Goal: Navigation & Orientation: Find specific page/section

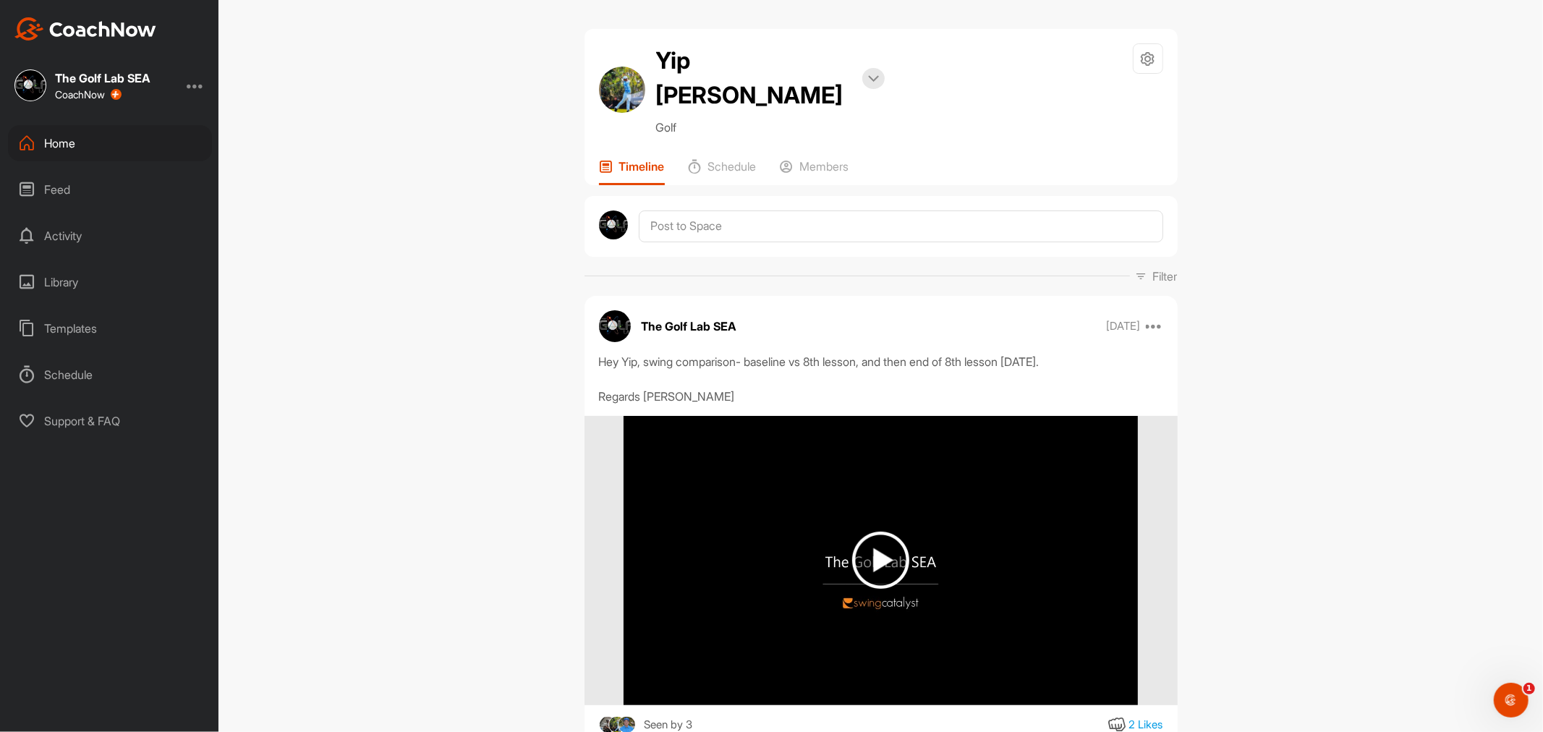
click at [60, 182] on div "Feed" at bounding box center [110, 189] width 204 height 36
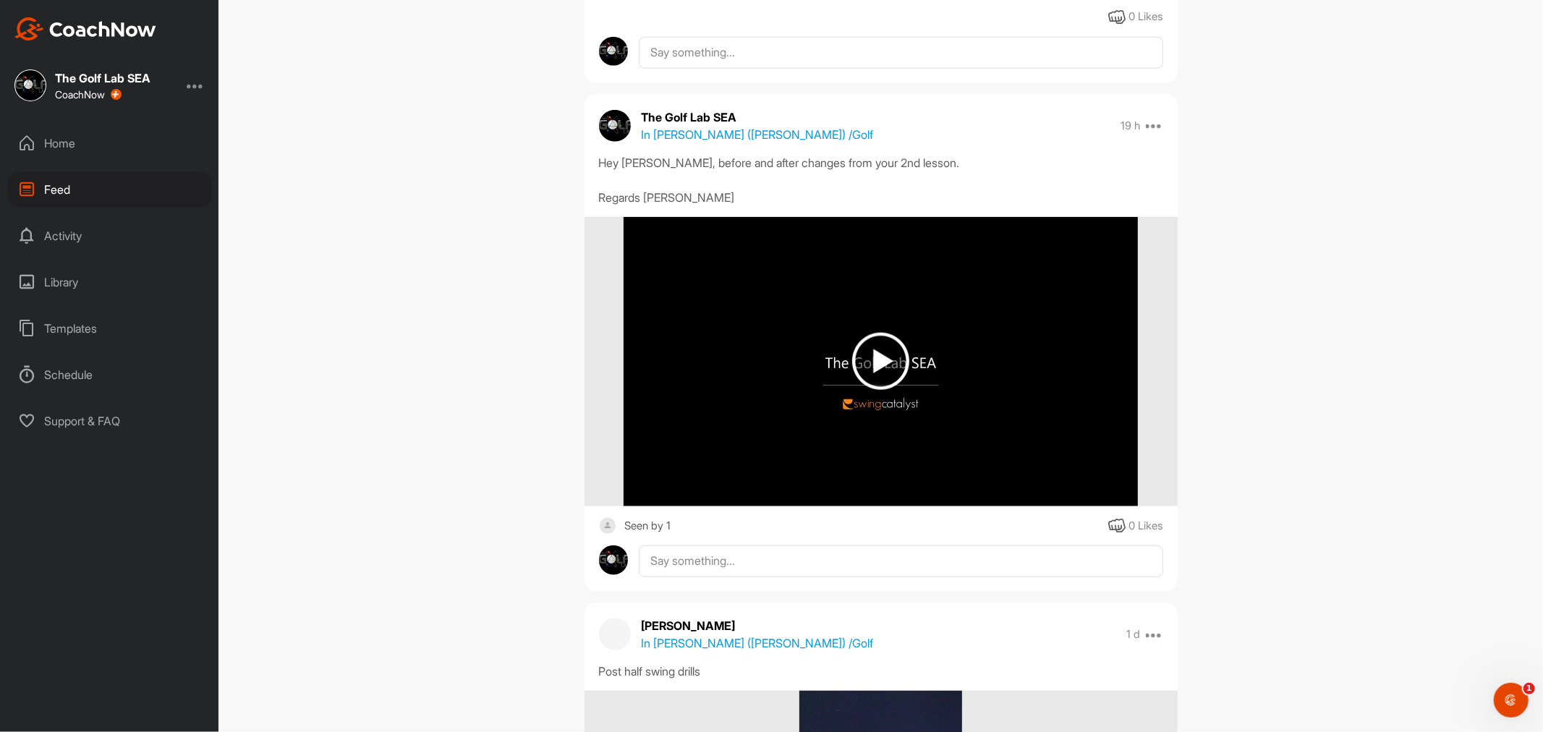
scroll to position [1447, 0]
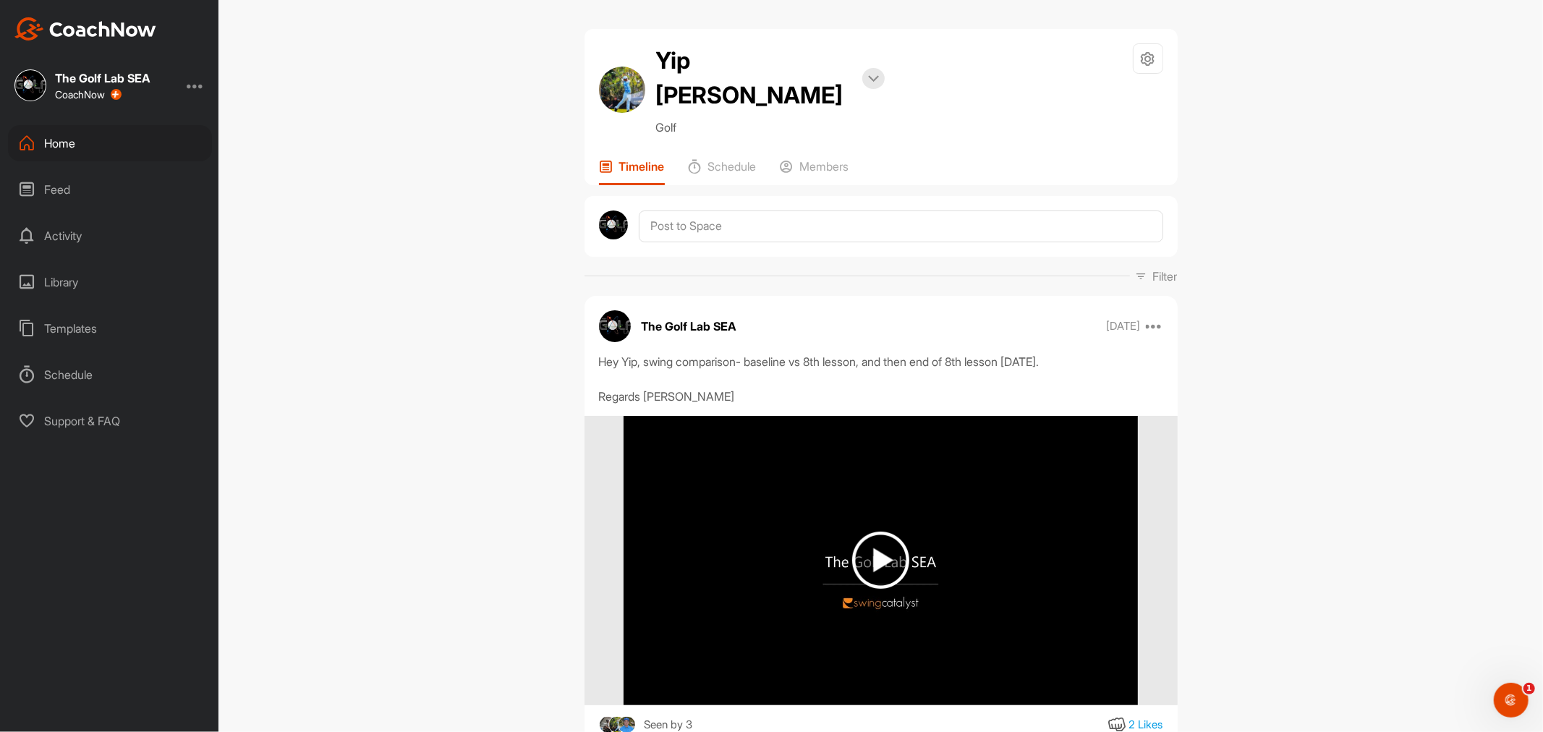
click at [75, 201] on div "Feed" at bounding box center [110, 189] width 204 height 36
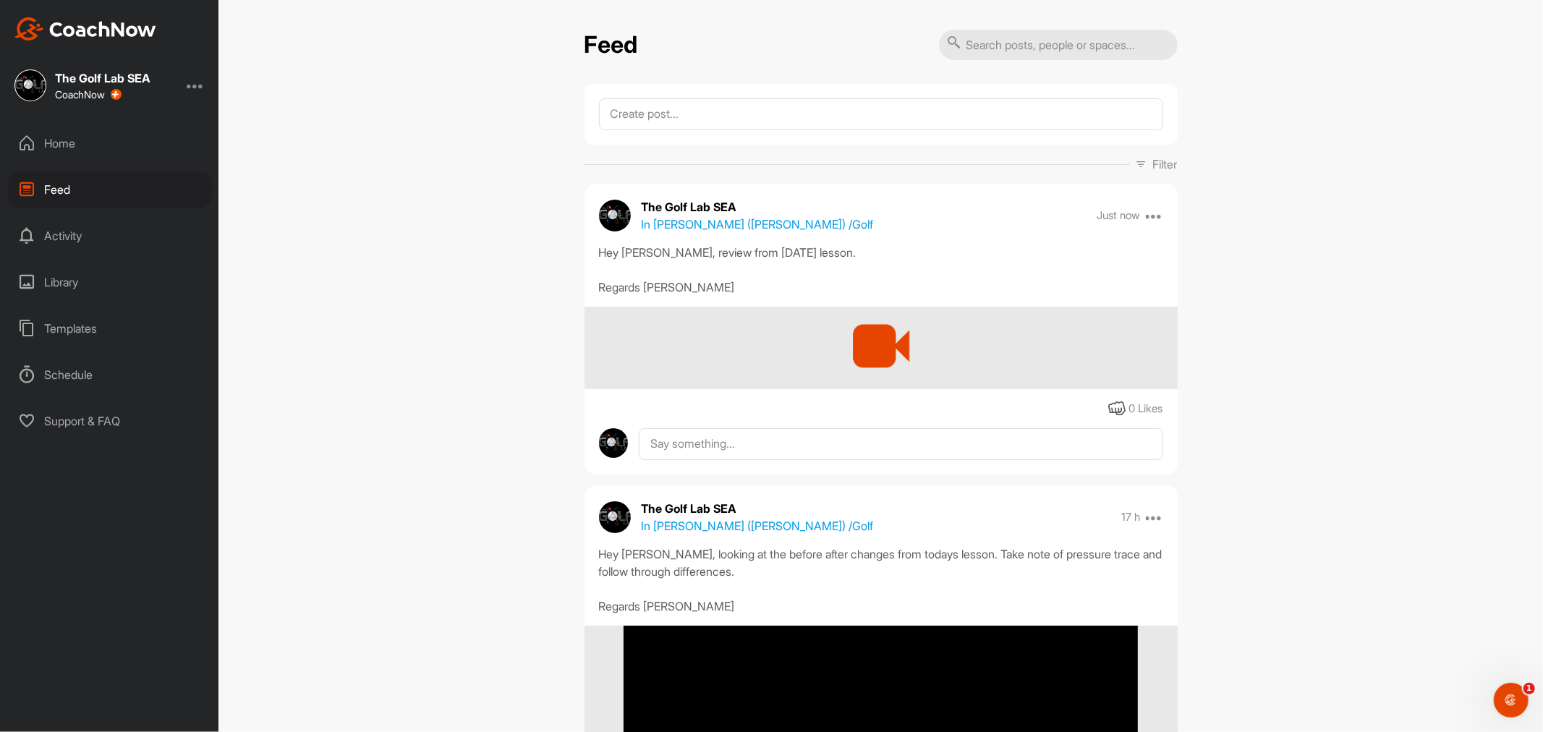
click at [66, 148] on div "Home" at bounding box center [110, 143] width 204 height 36
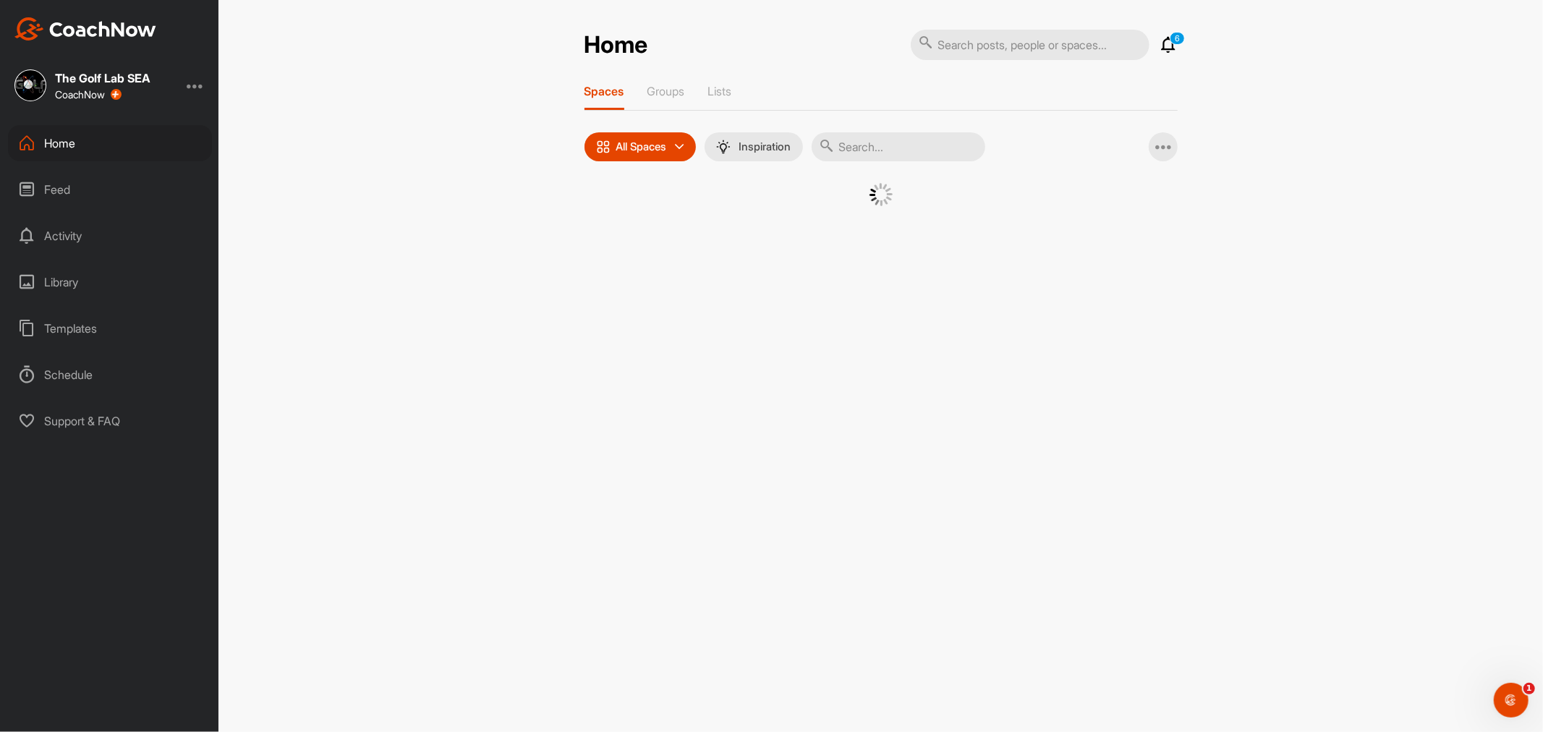
click at [78, 190] on div "Feed" at bounding box center [110, 189] width 204 height 36
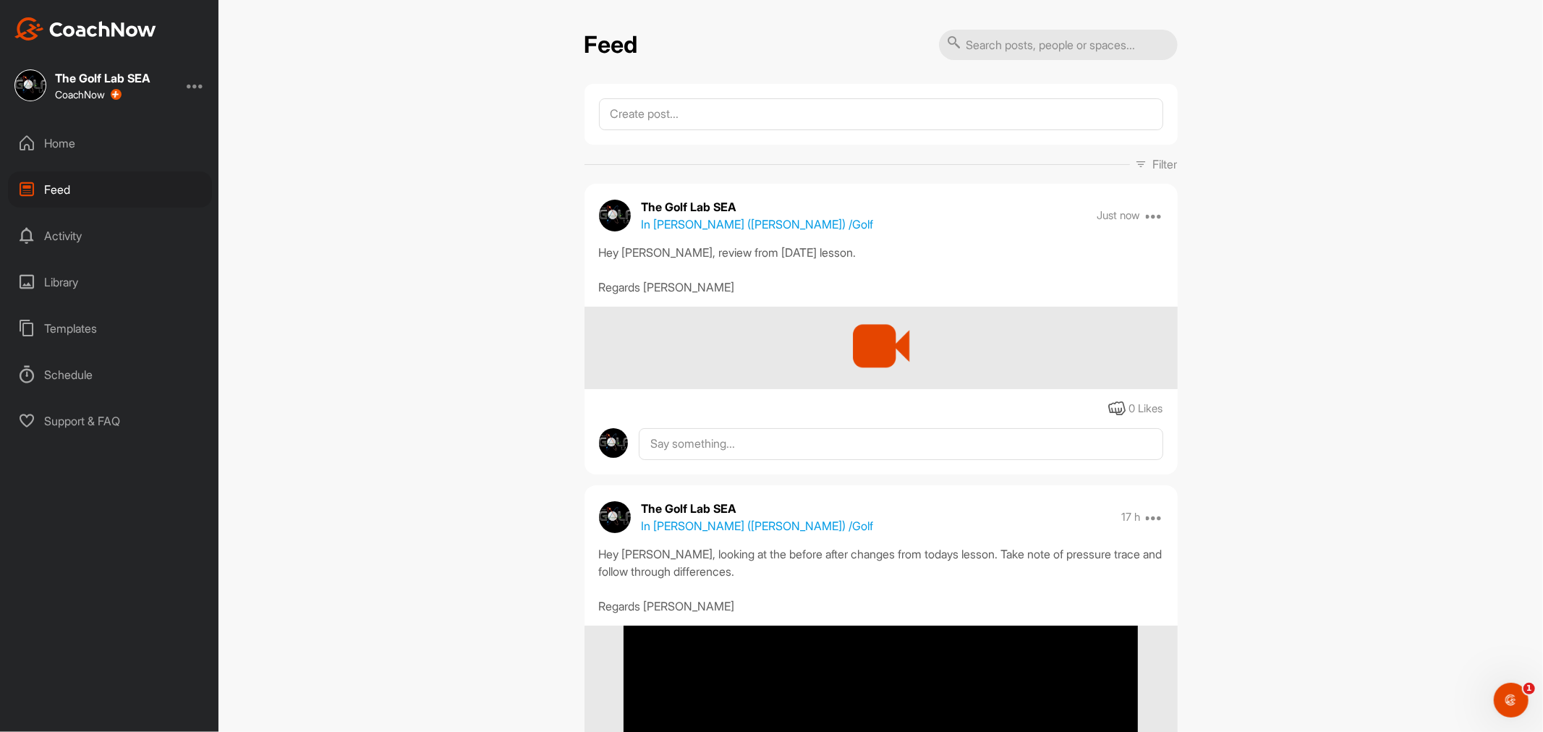
click at [873, 331] on div at bounding box center [881, 346] width 78 height 78
